Goal: Information Seeking & Learning: Learn about a topic

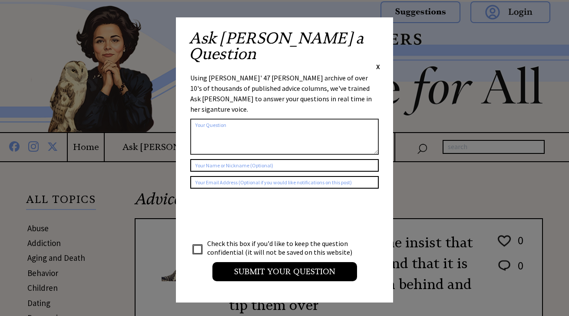
click at [378, 62] on span "X" at bounding box center [378, 66] width 4 height 9
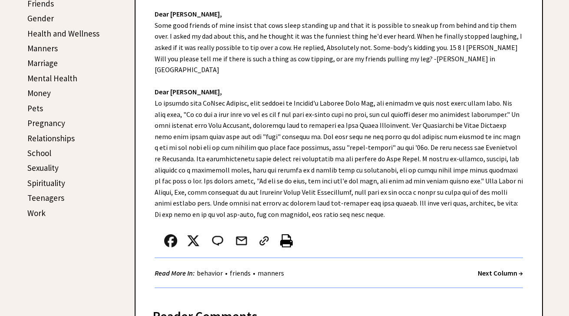
scroll to position [2, 0]
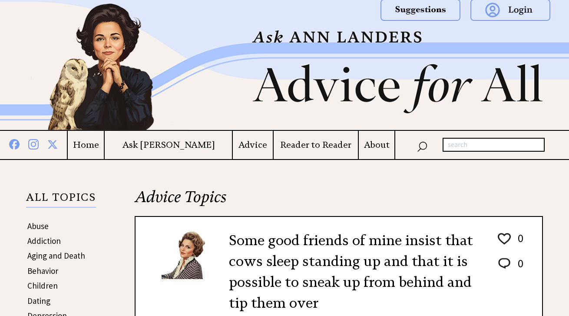
click at [465, 146] on input "text" at bounding box center [493, 145] width 102 height 14
type input "communism"
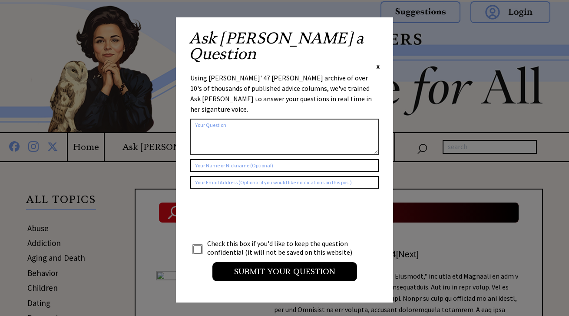
click at [376, 62] on span "X" at bounding box center [378, 66] width 4 height 9
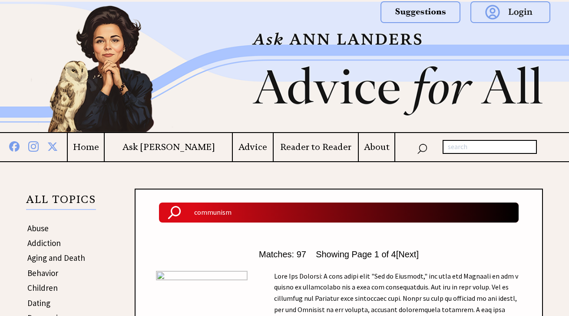
click at [454, 140] on input "text" at bounding box center [489, 147] width 94 height 14
type input "george orwell's 1984"
click at [472, 140] on input "[PERSON_NAME] 1984" at bounding box center [489, 147] width 94 height 14
click at [472, 140] on input "george orwell's 1984" at bounding box center [489, 147] width 94 height 14
type input "[PERSON_NAME]"
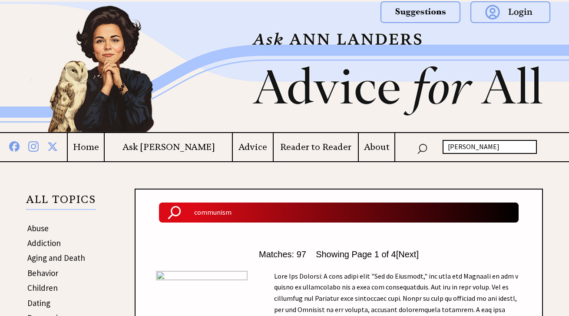
click at [470, 148] on input "george orwell" at bounding box center [489, 147] width 94 height 14
type input "socialism"
